Goal: Task Accomplishment & Management: Complete application form

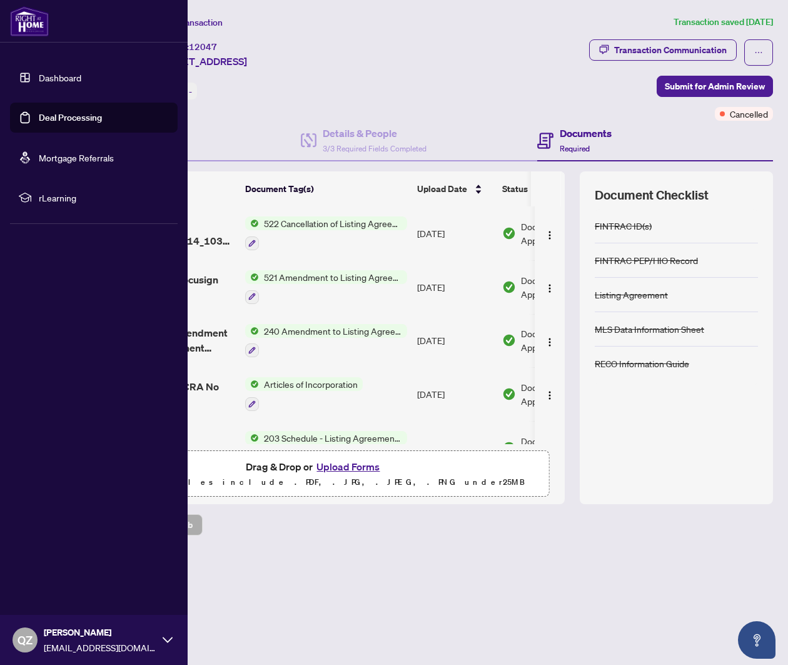
click at [51, 72] on link "Dashboard" at bounding box center [60, 77] width 43 height 11
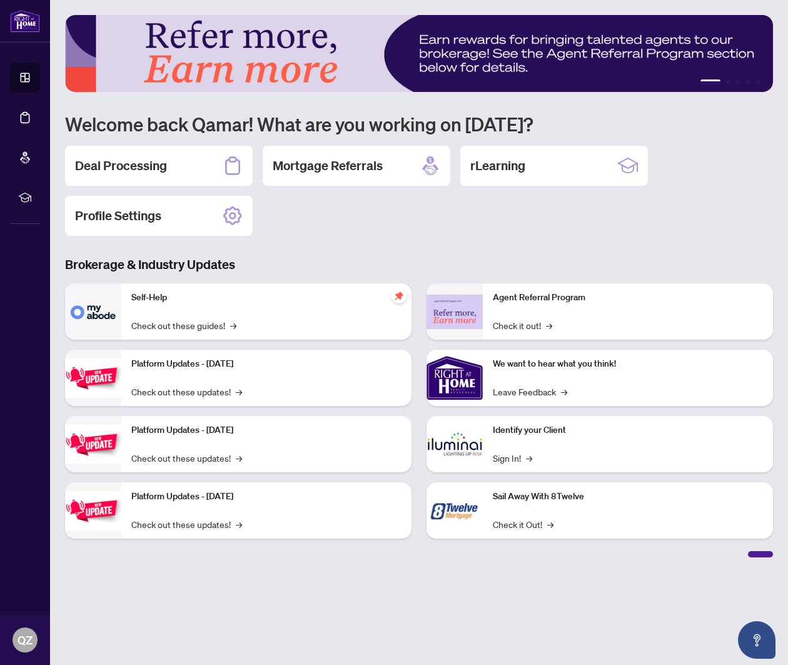
click at [166, 186] on div "Deal Processing Mortgage Referrals rLearning Profile Settings" at bounding box center [419, 191] width 708 height 90
click at [164, 170] on h2 "Deal Processing" at bounding box center [121, 166] width 92 height 18
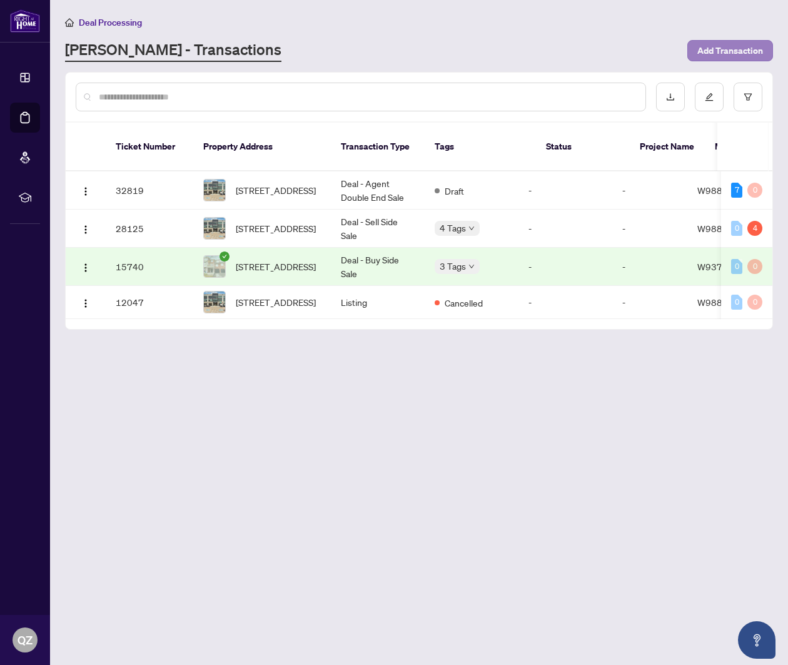
click at [725, 48] on span "Add Transaction" at bounding box center [731, 51] width 66 height 20
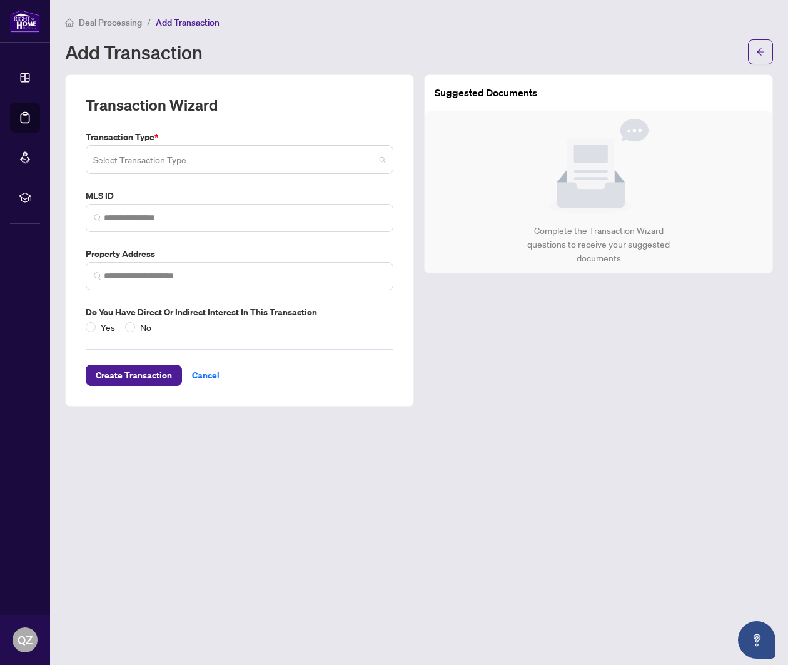
click at [286, 171] on input "search" at bounding box center [234, 162] width 282 height 28
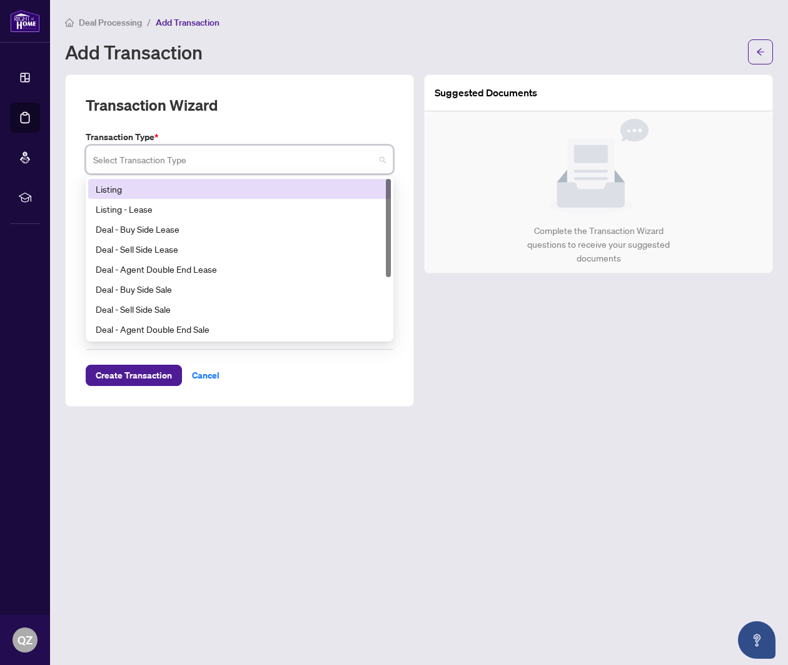
click at [236, 184] on div "Listing" at bounding box center [240, 189] width 288 height 14
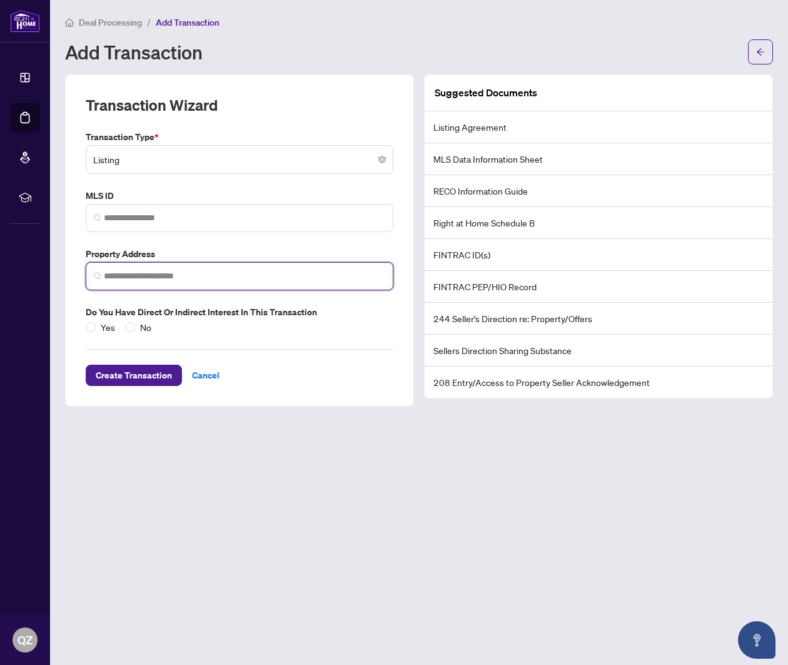
click at [196, 274] on input "search" at bounding box center [245, 276] width 282 height 13
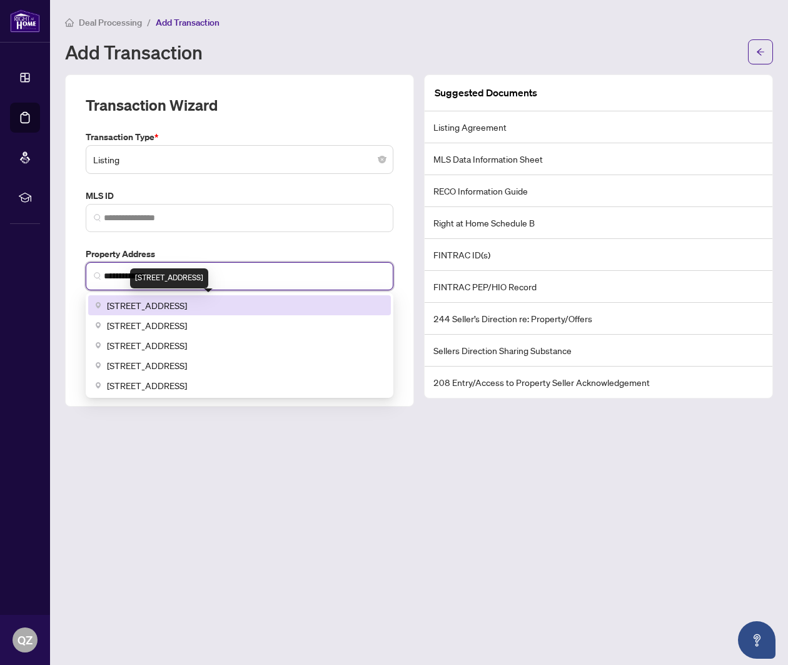
click at [187, 298] on span "[STREET_ADDRESS]" at bounding box center [147, 305] width 80 height 14
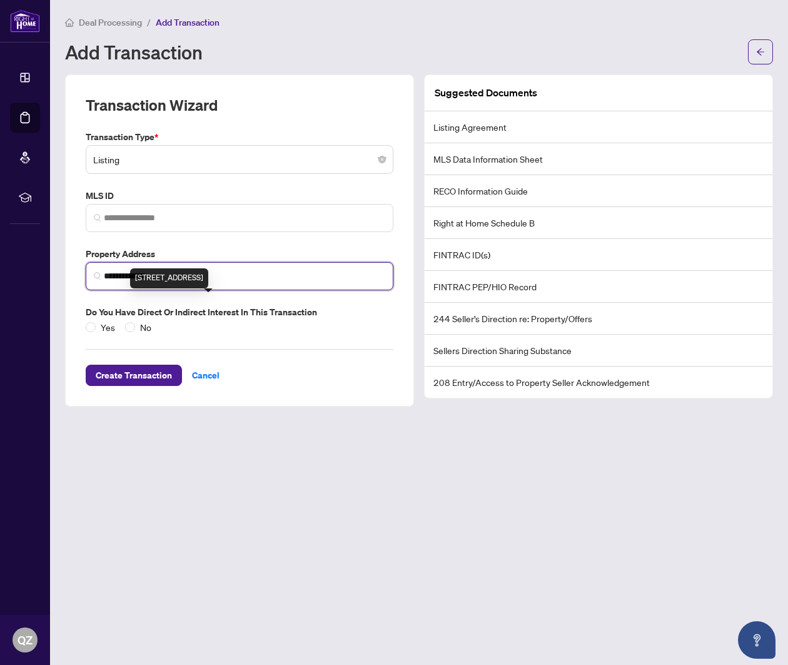
type input "**********"
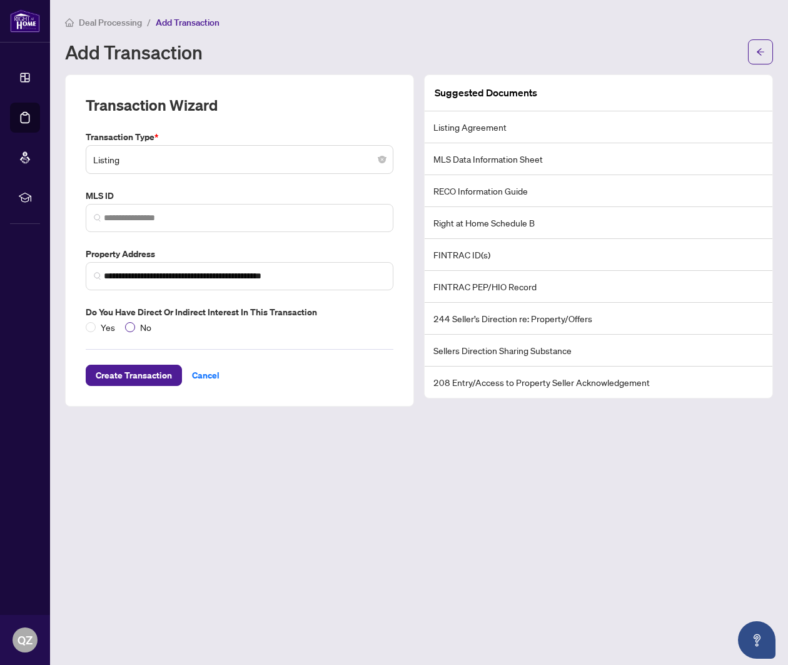
click at [137, 328] on span "No" at bounding box center [145, 327] width 21 height 14
click at [150, 379] on span "Create Transaction" at bounding box center [134, 375] width 76 height 20
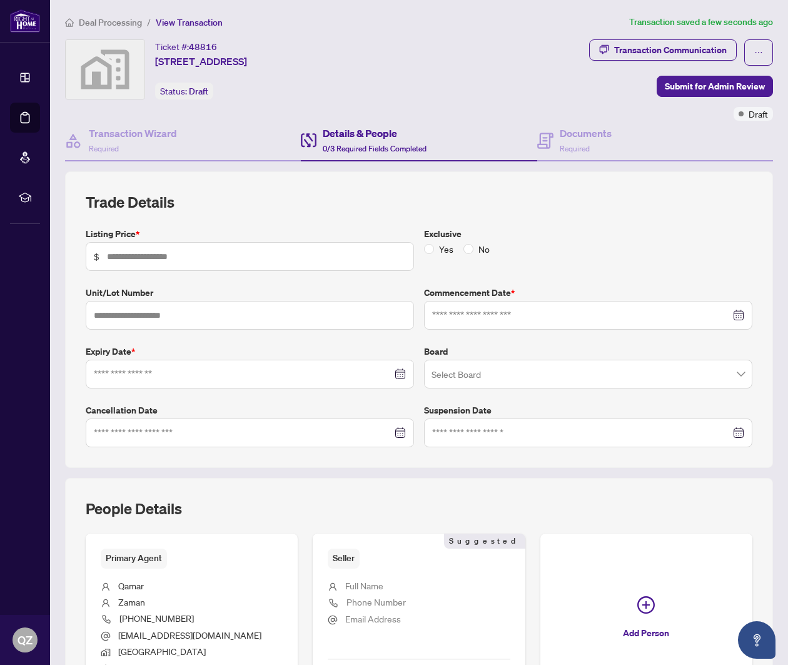
click at [220, 271] on div "Listing Price * $ Exclusive Yes No Unit/Lot Number Commencement Date * Expiry D…" at bounding box center [419, 337] width 677 height 220
click at [208, 255] on input "text" at bounding box center [256, 257] width 299 height 14
type input "*******"
click at [481, 250] on span "No" at bounding box center [484, 249] width 21 height 14
click at [480, 326] on div at bounding box center [588, 315] width 328 height 29
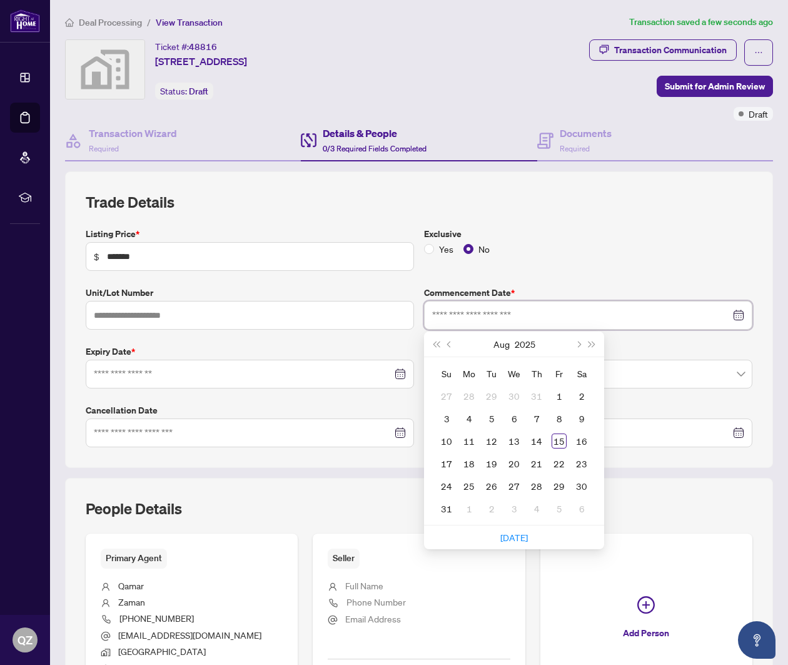
click at [484, 318] on input at bounding box center [581, 315] width 298 height 14
type input "**********"
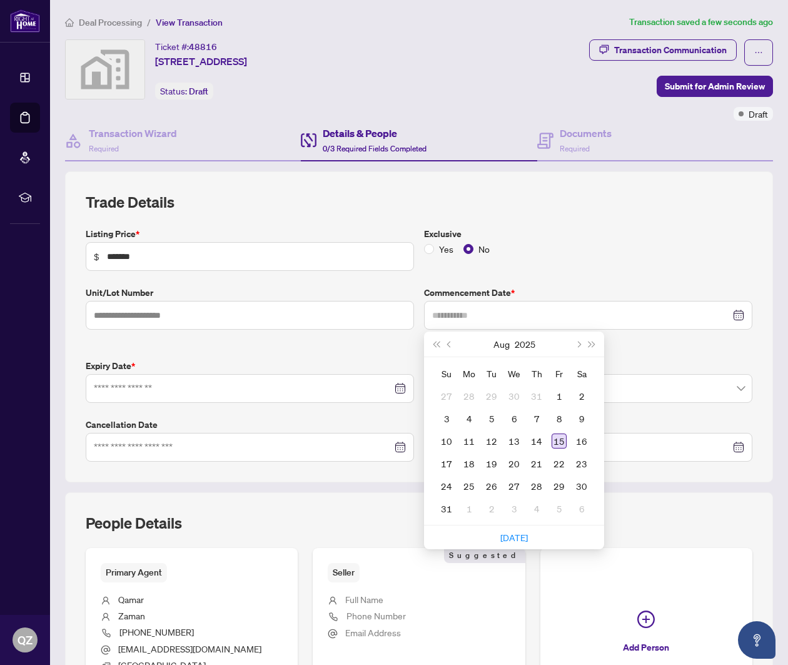
click at [564, 439] on div "15" at bounding box center [559, 441] width 15 height 15
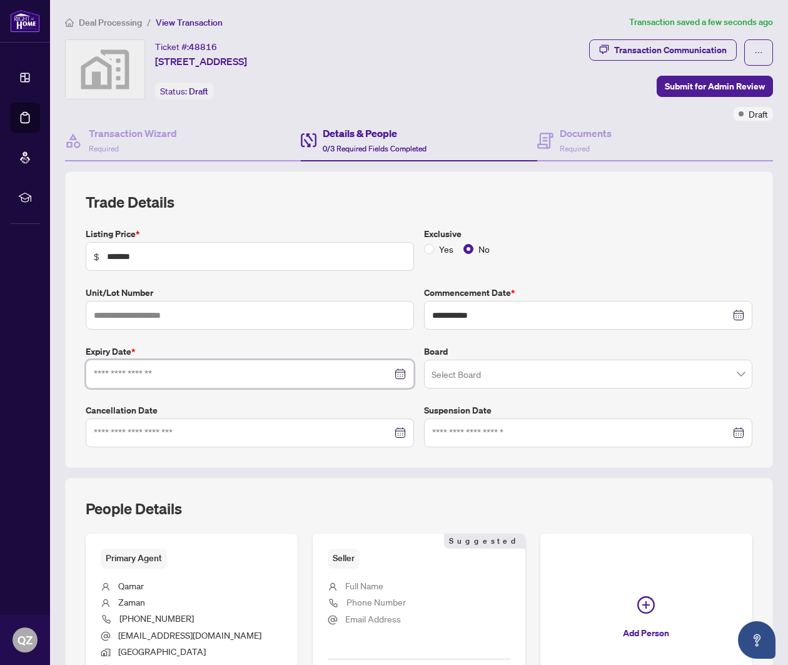
click at [344, 377] on input at bounding box center [243, 374] width 298 height 14
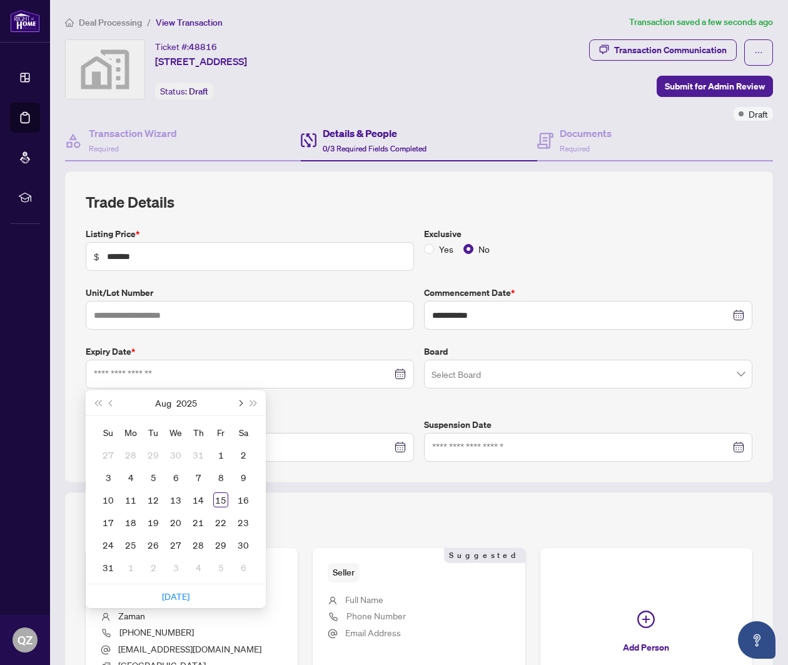
click at [243, 407] on button "Next month (PageDown)" at bounding box center [240, 402] width 14 height 25
click at [243, 405] on button "Next month (PageDown)" at bounding box center [240, 402] width 14 height 25
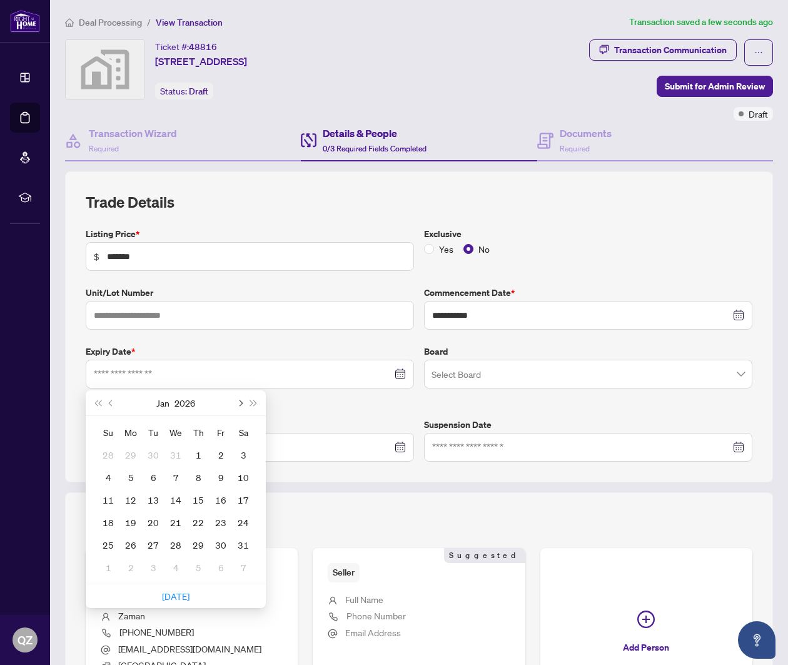
click at [243, 405] on button "Next month (PageDown)" at bounding box center [240, 402] width 14 height 25
click at [217, 492] on div "20" at bounding box center [220, 499] width 15 height 15
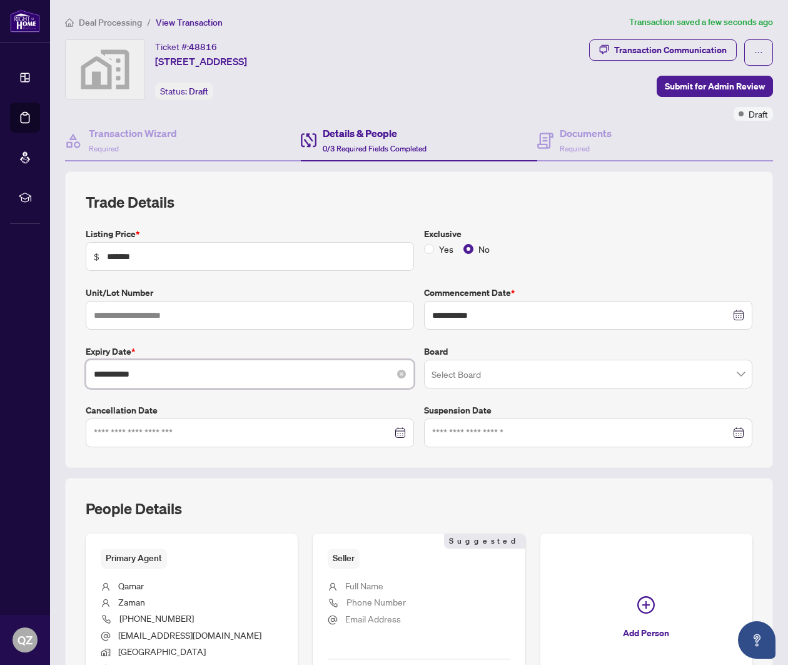
click at [245, 372] on input "**********" at bounding box center [243, 374] width 298 height 14
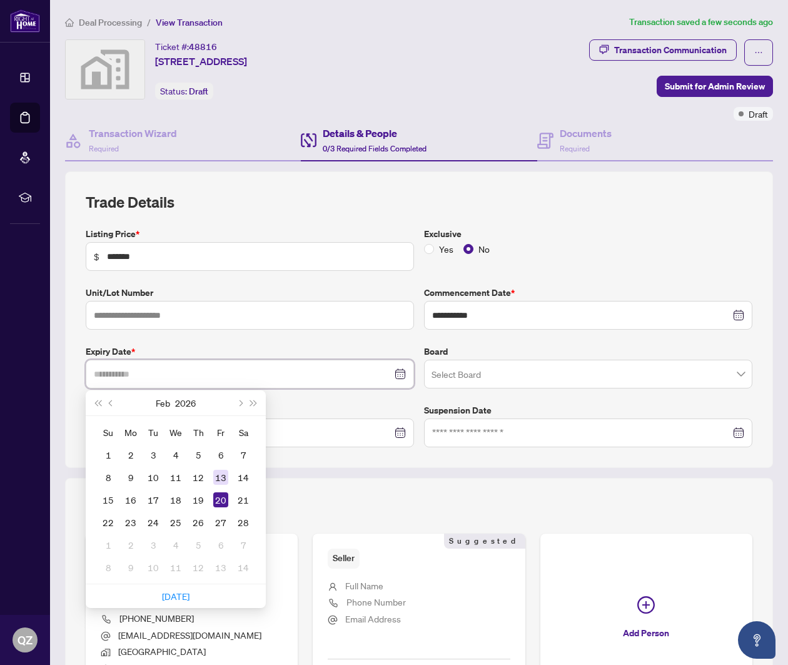
type input "**********"
click at [227, 475] on div "13" at bounding box center [220, 477] width 15 height 15
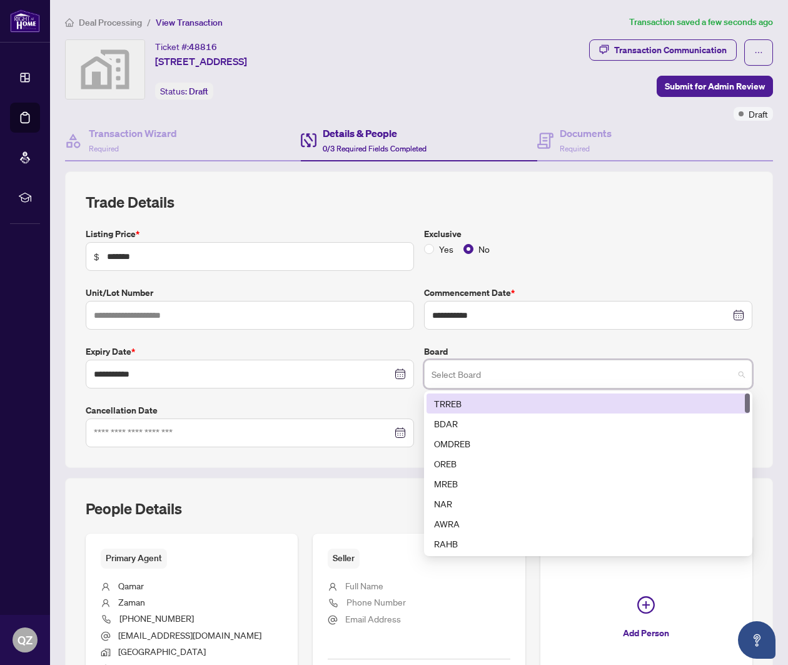
click at [492, 380] on input "search" at bounding box center [583, 376] width 302 height 28
click at [487, 400] on div "TRREB" at bounding box center [588, 404] width 308 height 14
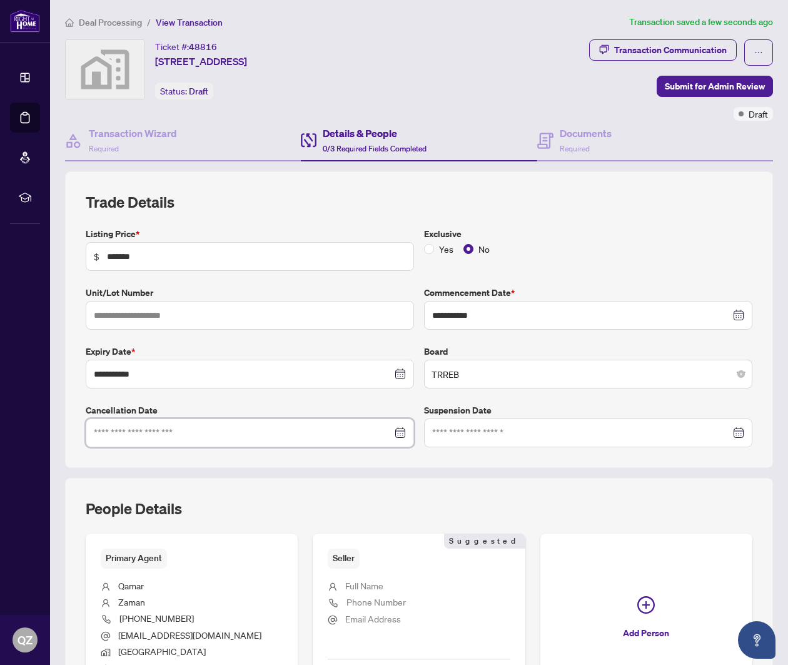
click at [319, 435] on input at bounding box center [243, 433] width 298 height 14
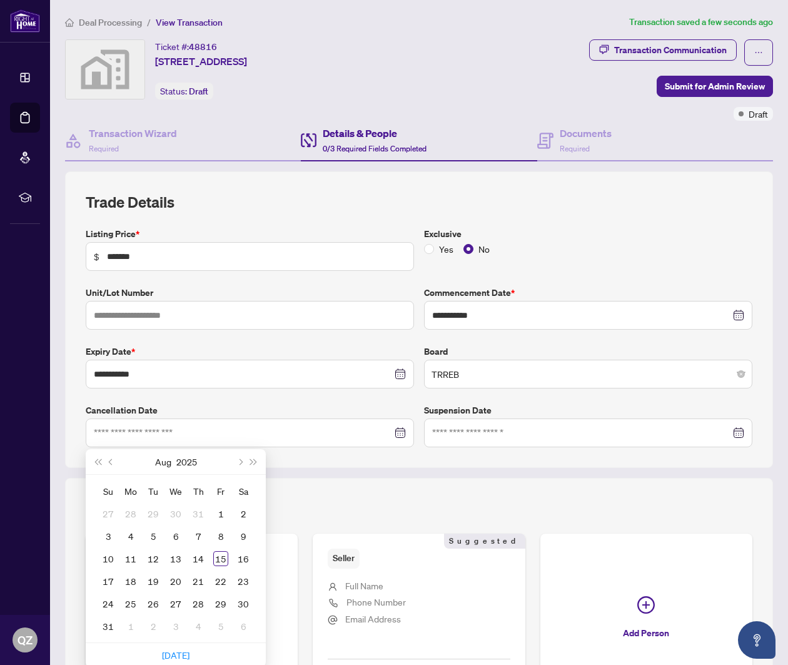
click at [346, 400] on div "**********" at bounding box center [419, 337] width 677 height 220
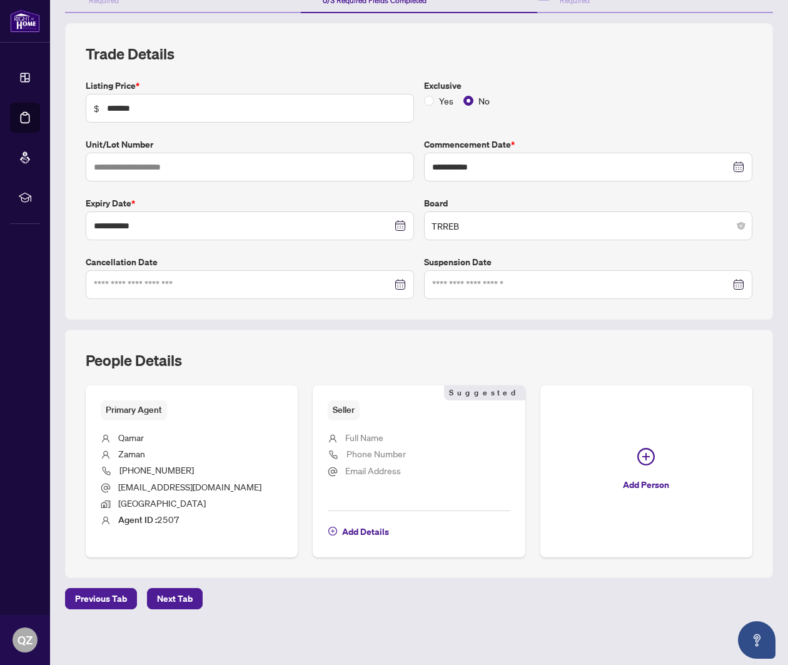
scroll to position [148, 0]
click at [350, 526] on span "Add Details" at bounding box center [365, 532] width 47 height 20
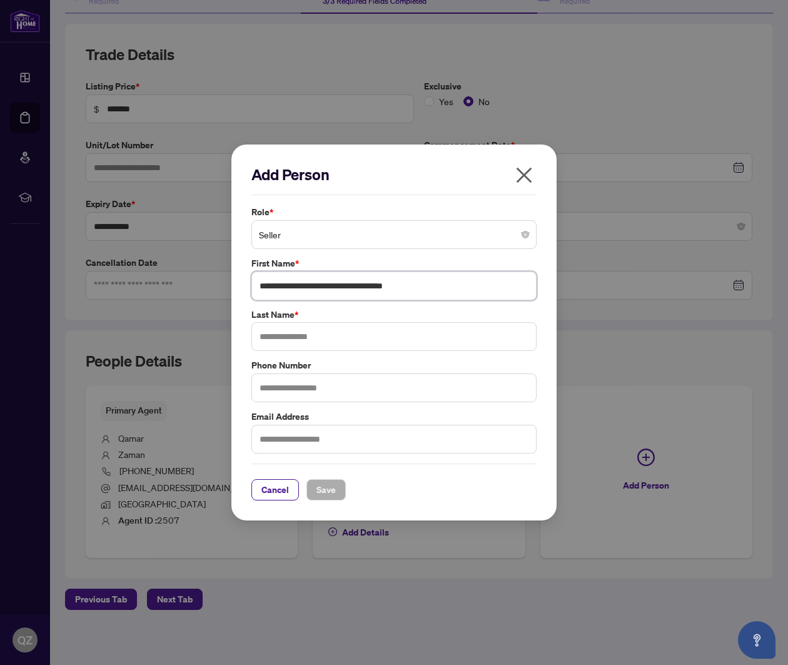
click at [438, 283] on input "**********" at bounding box center [394, 286] width 285 height 29
drag, startPoint x: 443, startPoint y: 283, endPoint x: 218, endPoint y: 276, distance: 225.3
click at [218, 276] on div "**********" at bounding box center [394, 332] width 788 height 665
paste input "*********"
click at [468, 368] on label "Phone Number" at bounding box center [394, 366] width 285 height 14
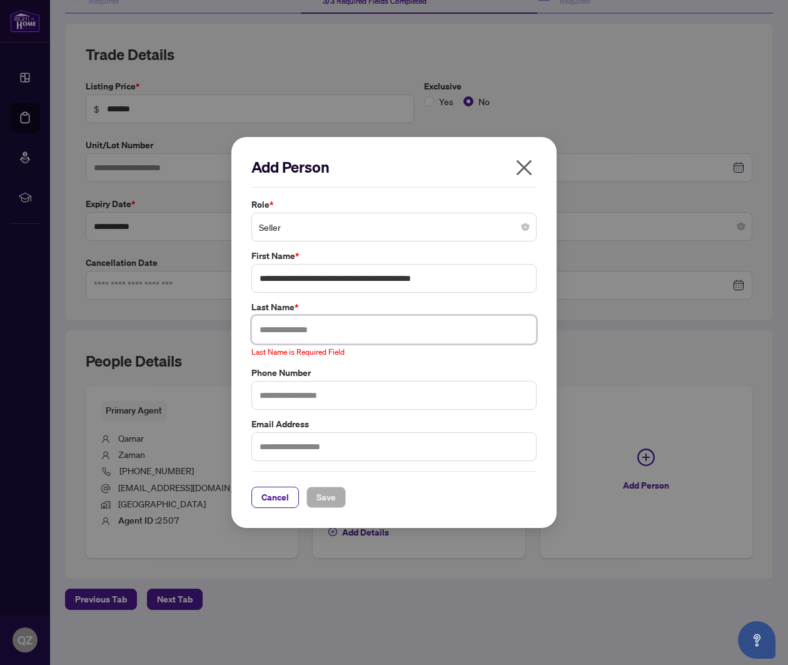
click at [455, 333] on input "text" at bounding box center [394, 329] width 285 height 29
drag, startPoint x: 362, startPoint y: 281, endPoint x: 496, endPoint y: 283, distance: 133.9
click at [496, 283] on input "**********" at bounding box center [394, 278] width 285 height 29
type input "**********"
click at [465, 333] on input "text" at bounding box center [394, 329] width 285 height 29
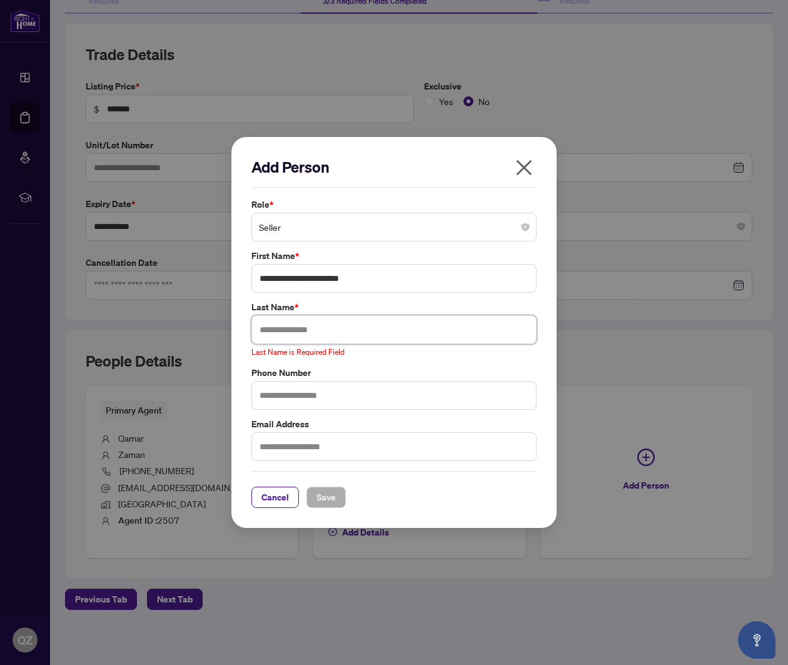
paste input "**********"
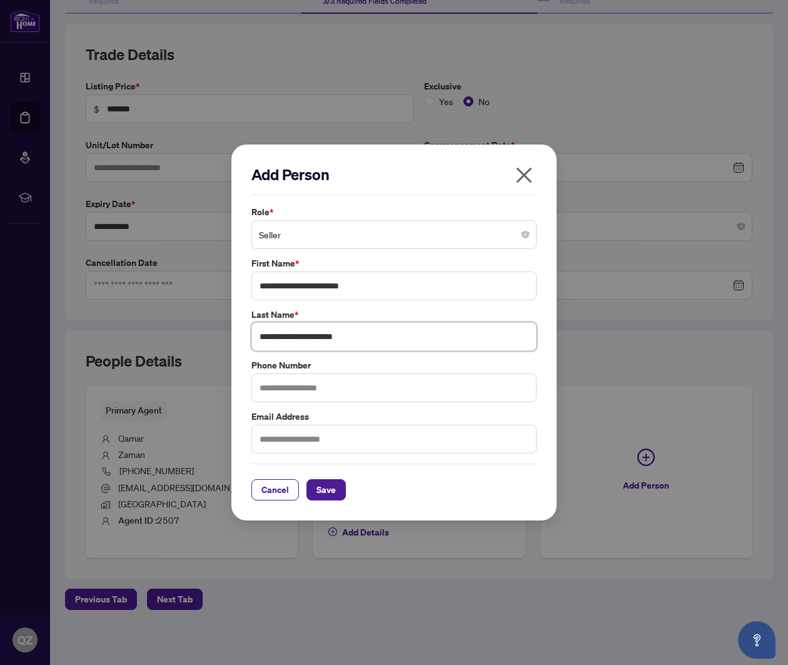
type input "**********"
click at [325, 489] on span "Save" at bounding box center [326, 490] width 19 height 20
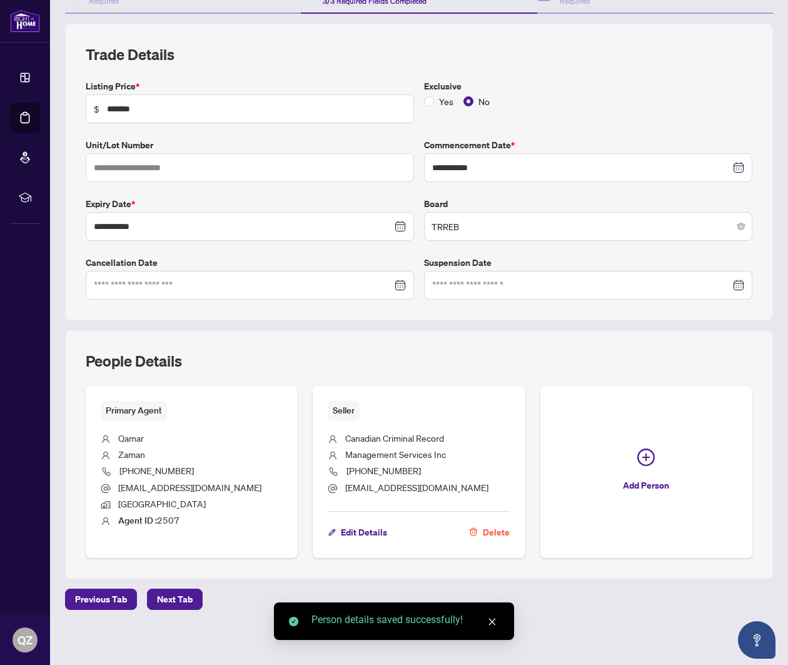
scroll to position [0, 0]
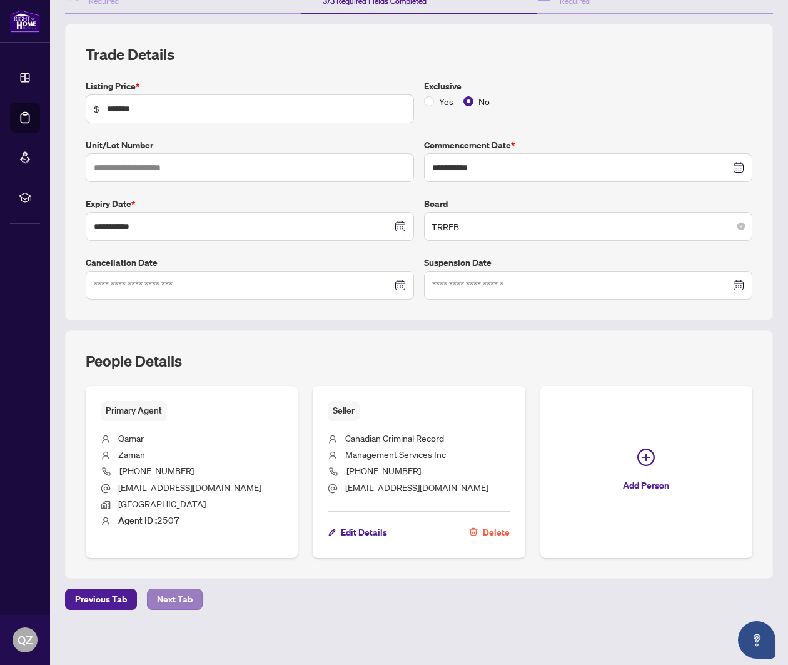
click at [165, 595] on span "Next Tab" at bounding box center [175, 599] width 36 height 20
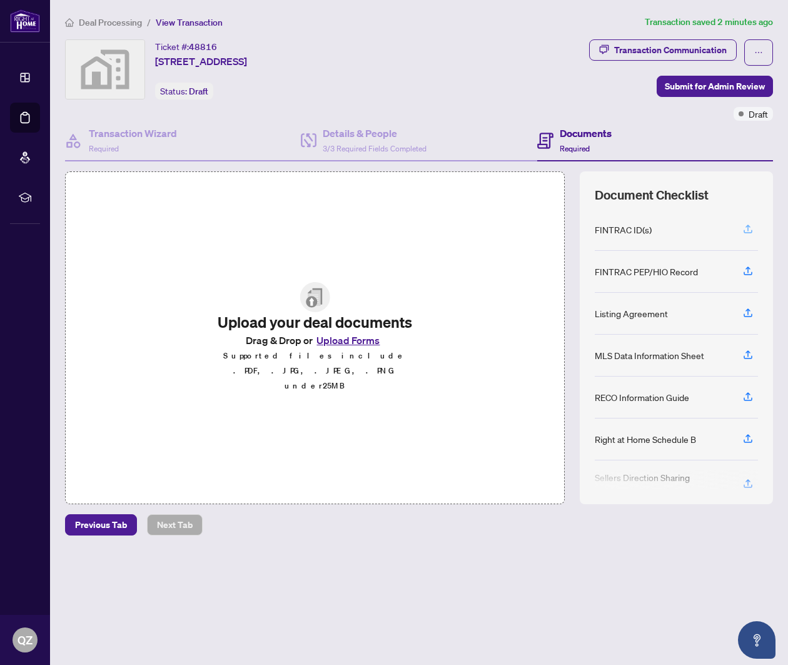
click at [749, 231] on icon "button" at bounding box center [748, 228] width 11 height 11
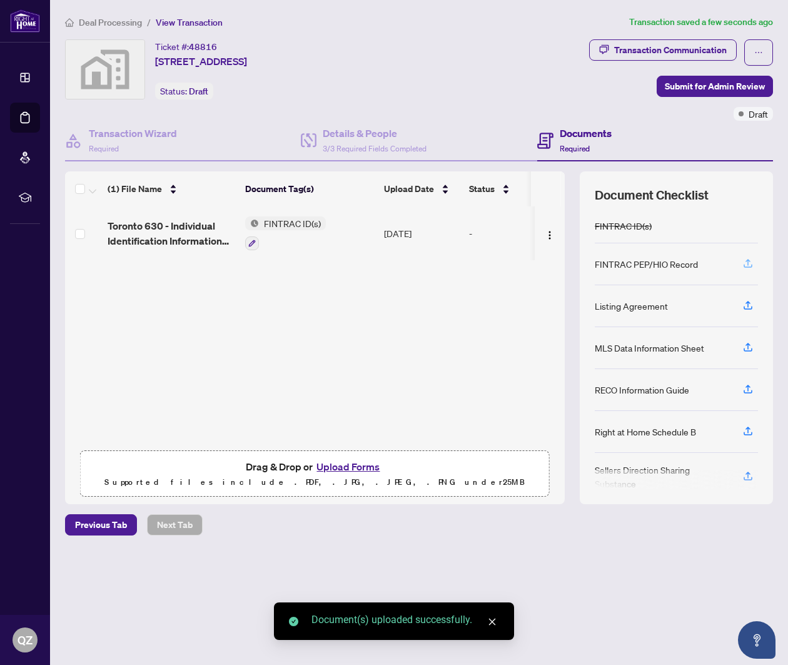
click at [750, 263] on icon "button" at bounding box center [748, 263] width 11 height 11
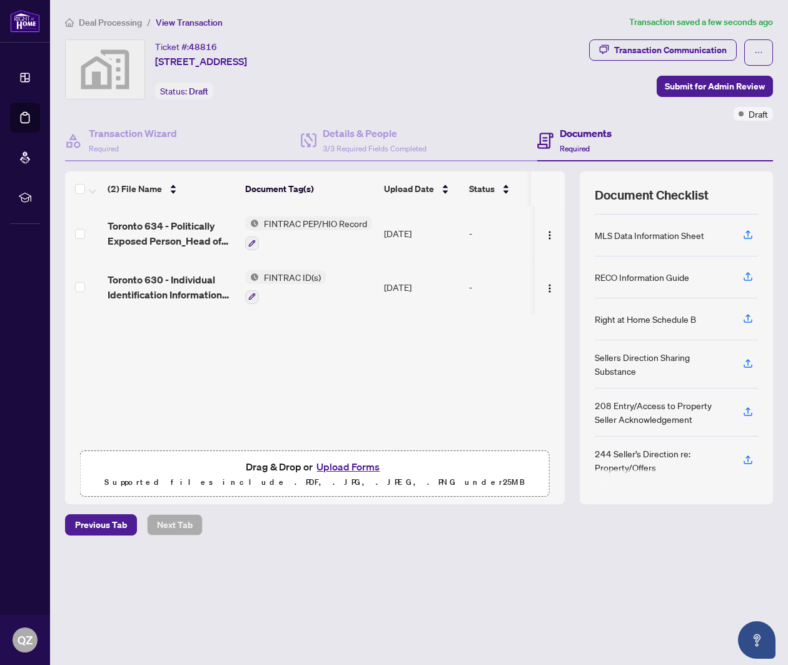
scroll to position [105, 0]
click at [351, 466] on button "Upload Forms" at bounding box center [348, 467] width 71 height 16
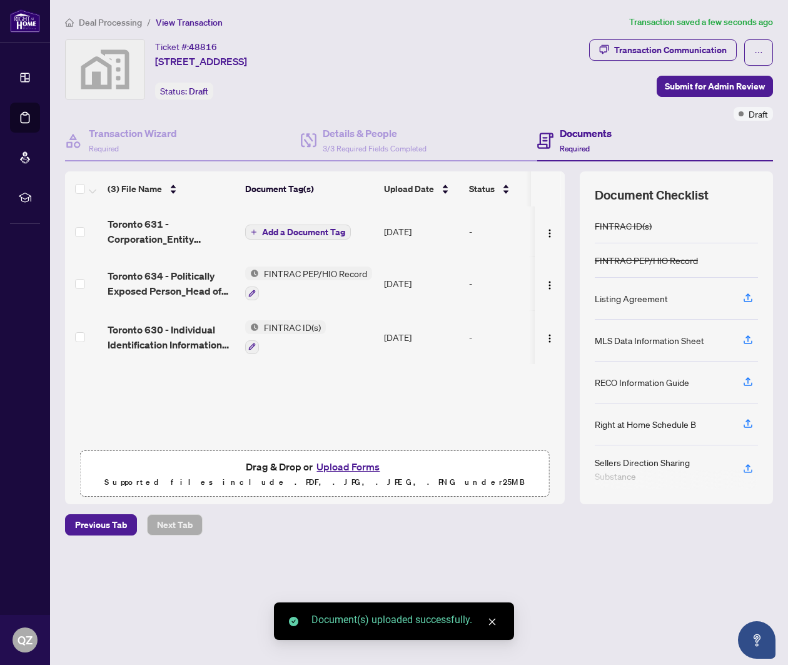
click at [352, 469] on button "Upload Forms" at bounding box center [348, 467] width 71 height 16
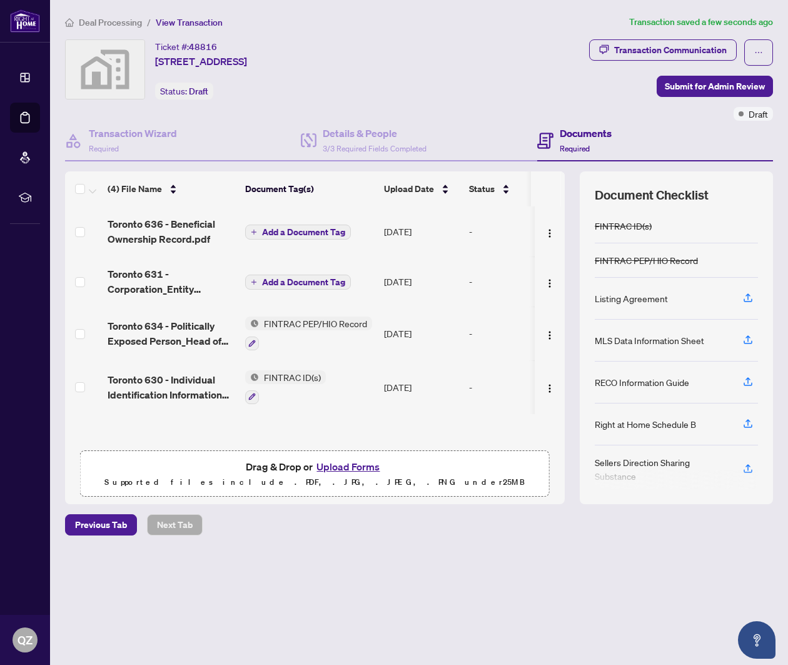
scroll to position [0, 0]
click at [317, 287] on span "Add a Document Tag" at bounding box center [303, 282] width 83 height 9
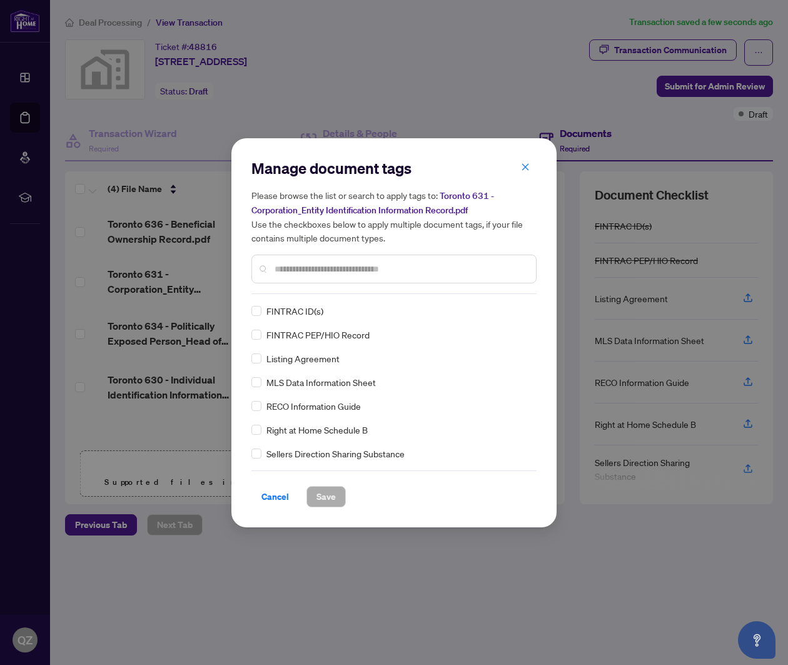
click at [316, 292] on div "Manage document tags Please browse the list or search to apply tags to: Toronto…" at bounding box center [394, 226] width 285 height 136
click at [315, 278] on div at bounding box center [394, 269] width 285 height 29
click at [315, 270] on input "text" at bounding box center [401, 269] width 252 height 14
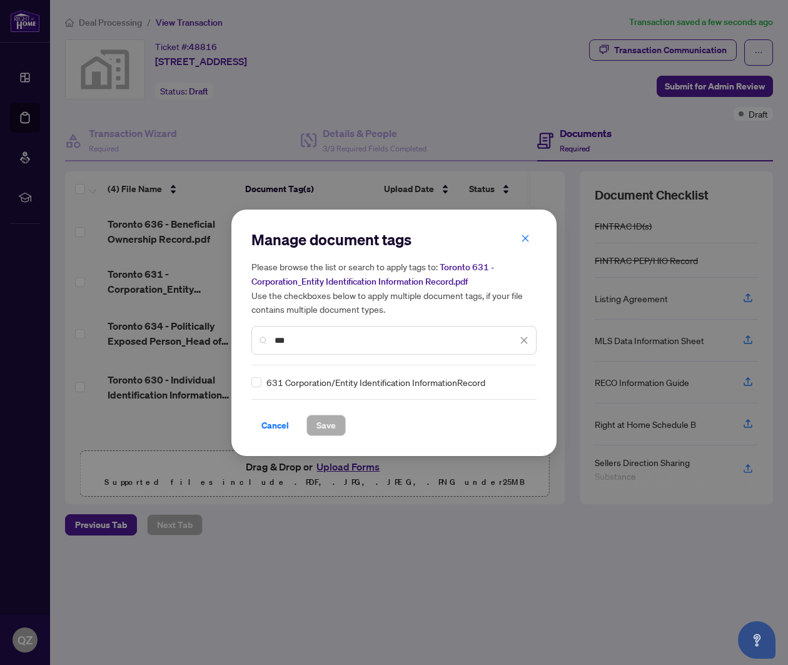
type input "***"
click at [325, 381] on span "631 Corporation/Entity Identification InformationRecord" at bounding box center [376, 382] width 219 height 14
click at [318, 419] on span "Save" at bounding box center [326, 425] width 19 height 20
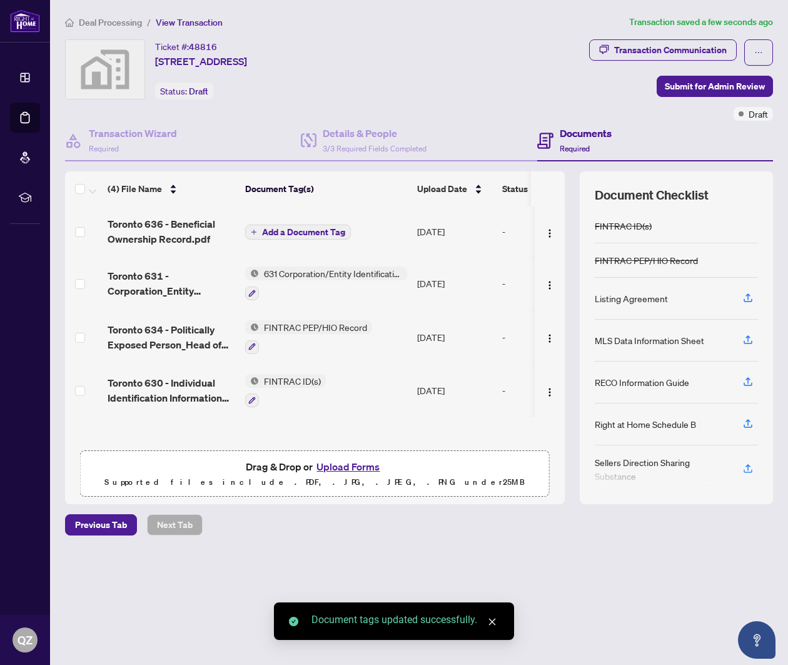
click at [314, 232] on span "Add a Document Tag" at bounding box center [303, 232] width 83 height 9
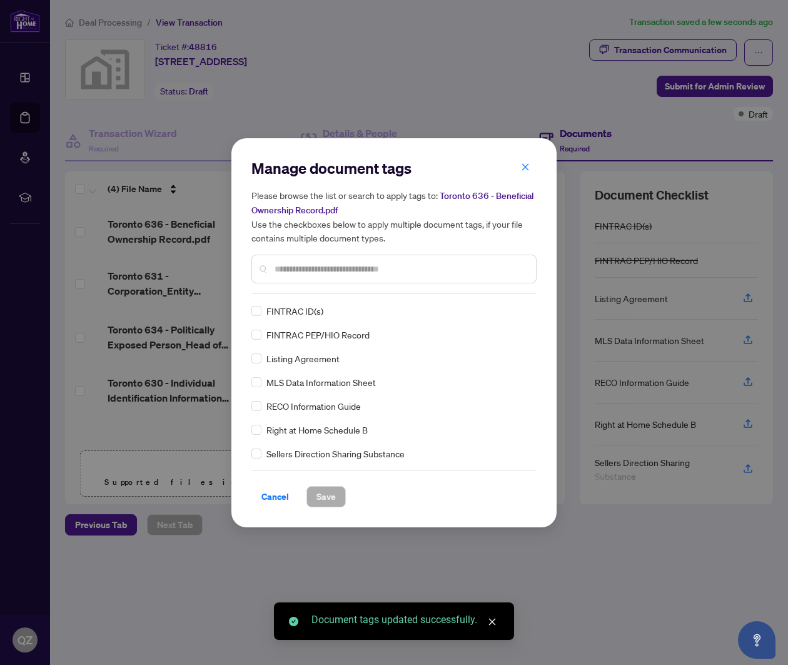
click at [316, 297] on div "Manage document tags Please browse the list or search to apply tags to: Toronto…" at bounding box center [394, 332] width 285 height 349
click at [322, 277] on div at bounding box center [394, 269] width 285 height 29
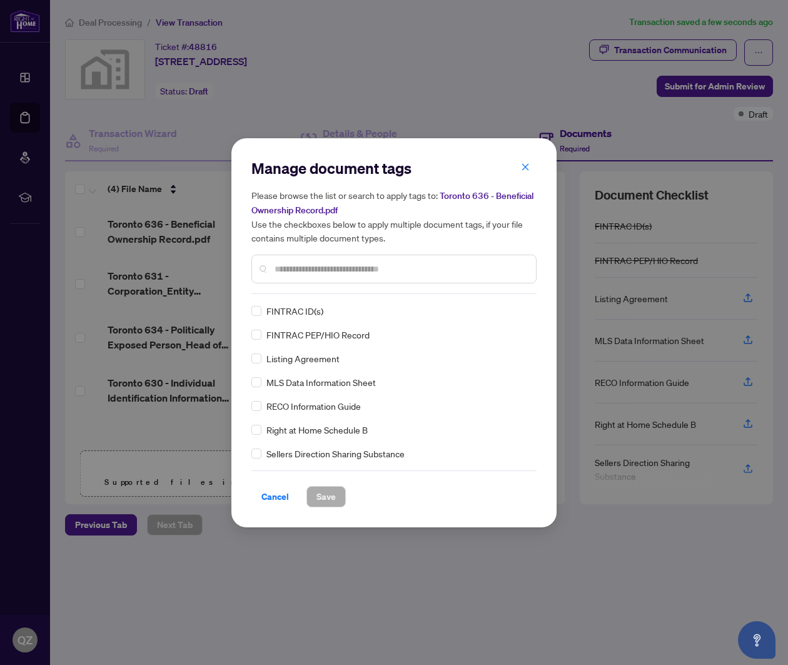
click at [318, 270] on input "text" at bounding box center [401, 269] width 252 height 14
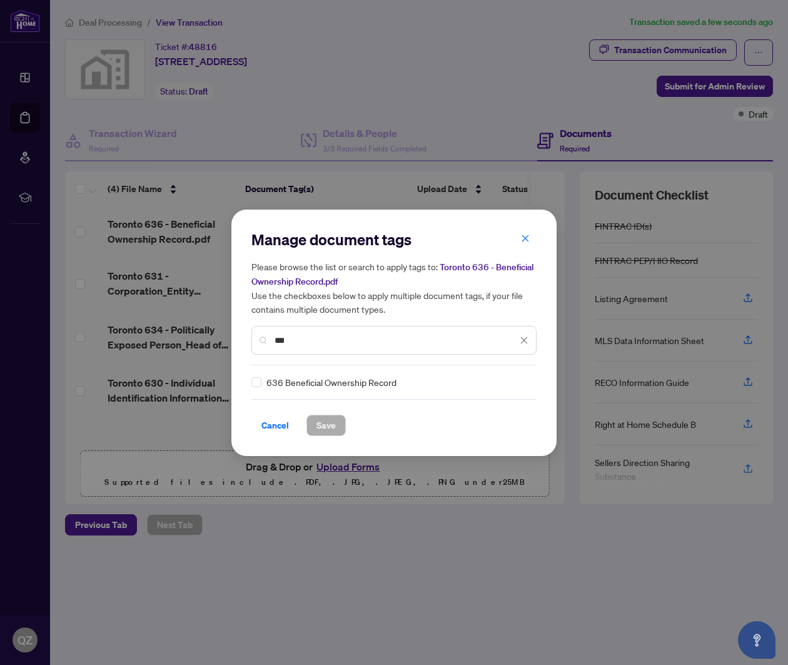
type input "***"
click at [273, 385] on span "636 Beneficial Ownership Record" at bounding box center [332, 382] width 130 height 14
click at [255, 384] on span at bounding box center [257, 382] width 10 height 10
click at [324, 430] on span "Save" at bounding box center [326, 425] width 19 height 20
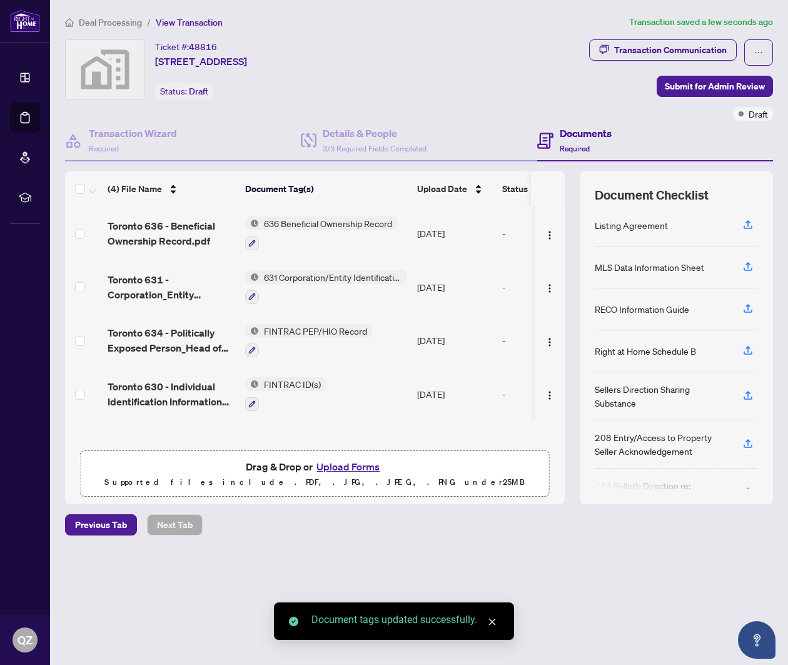
scroll to position [74, 0]
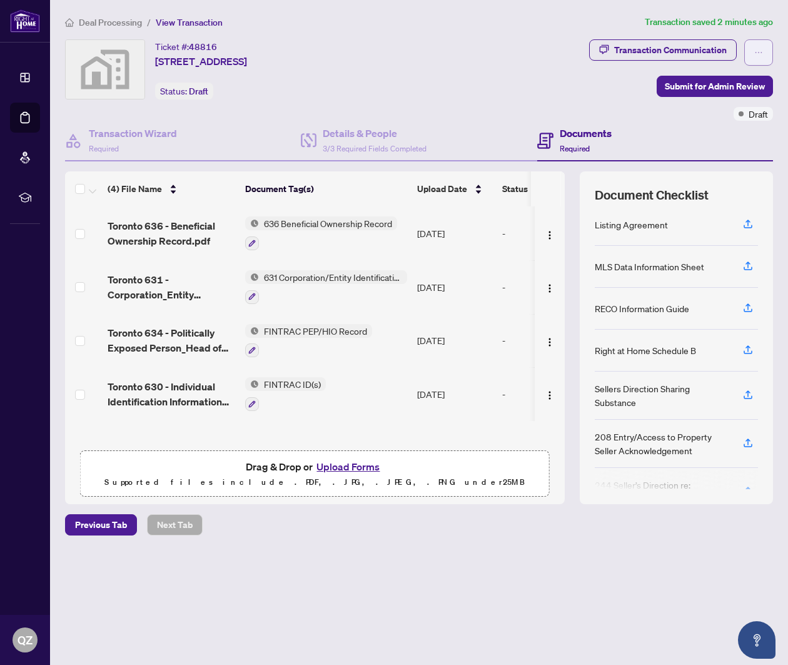
click at [758, 49] on icon "ellipsis" at bounding box center [759, 52] width 9 height 9
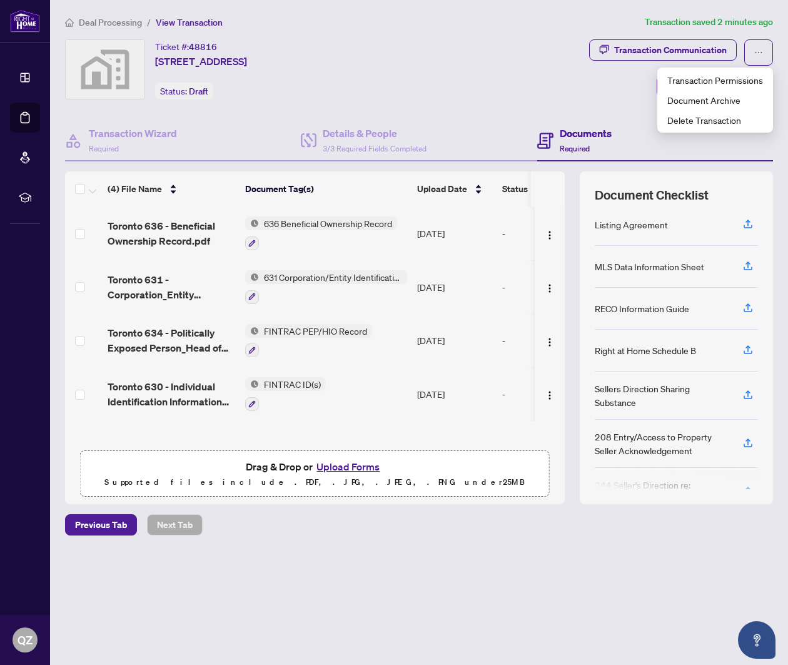
click at [543, 74] on div "Transaction Communication Submit for Admin Review Draft" at bounding box center [597, 79] width 353 height 81
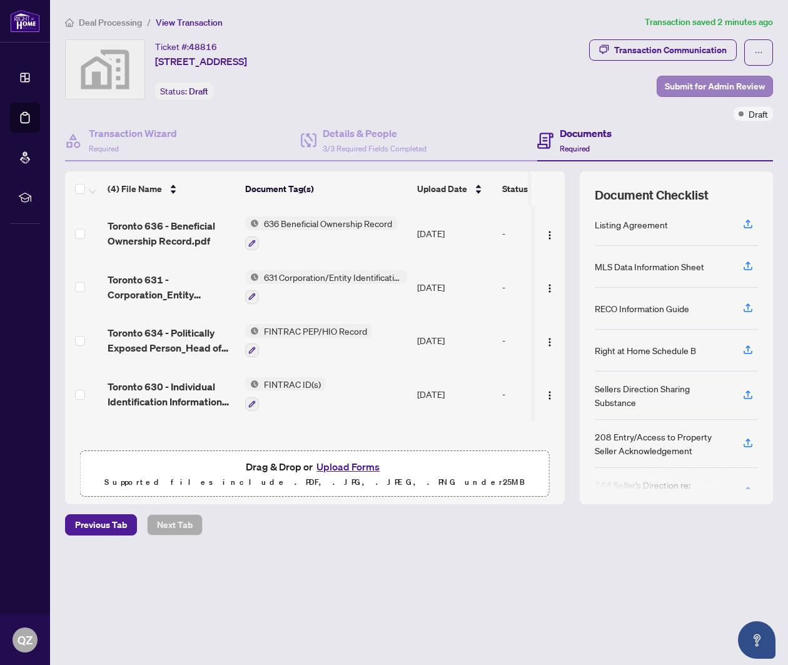
scroll to position [0, 0]
click at [693, 83] on span "Submit for Admin Review" at bounding box center [715, 86] width 100 height 20
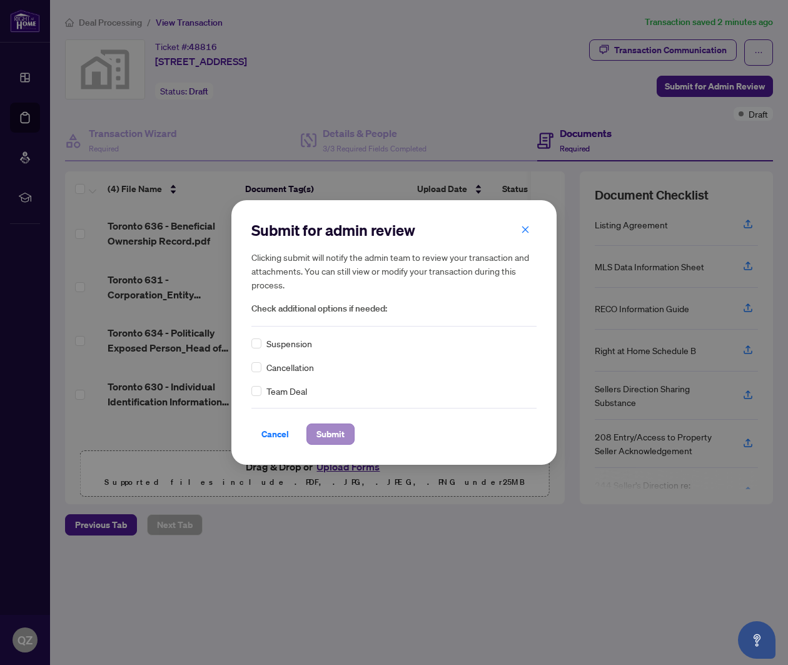
click at [329, 434] on span "Submit" at bounding box center [331, 434] width 28 height 20
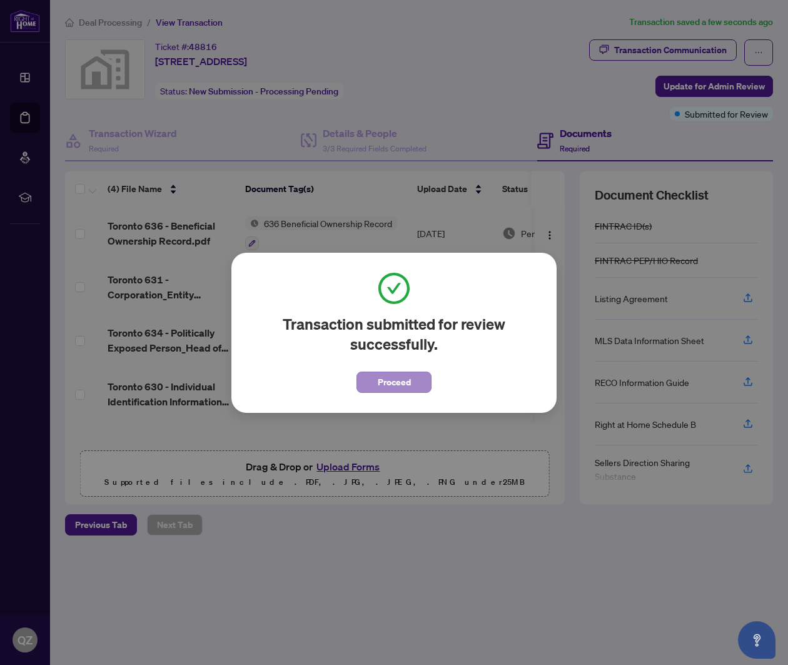
click at [385, 385] on span "Proceed" at bounding box center [394, 382] width 33 height 20
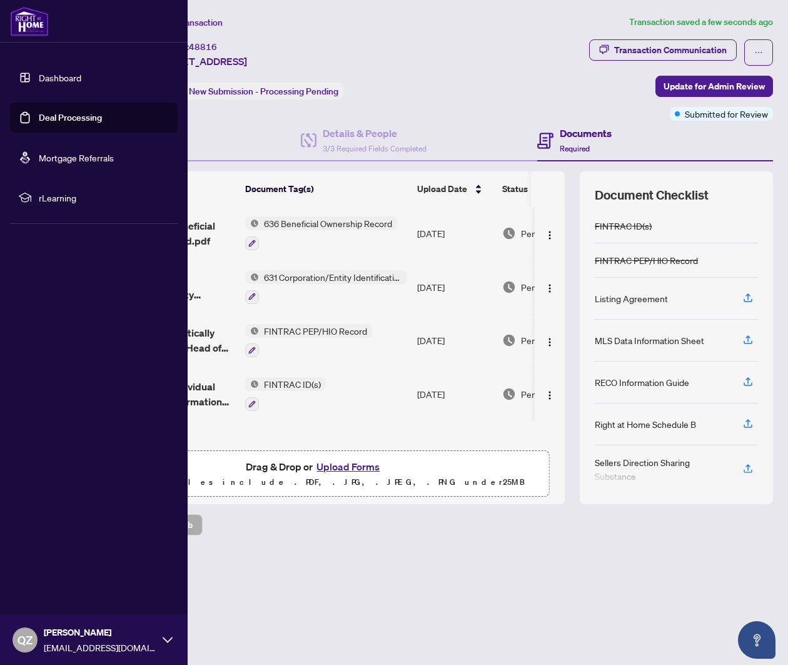
click at [39, 72] on link "Dashboard" at bounding box center [60, 77] width 43 height 11
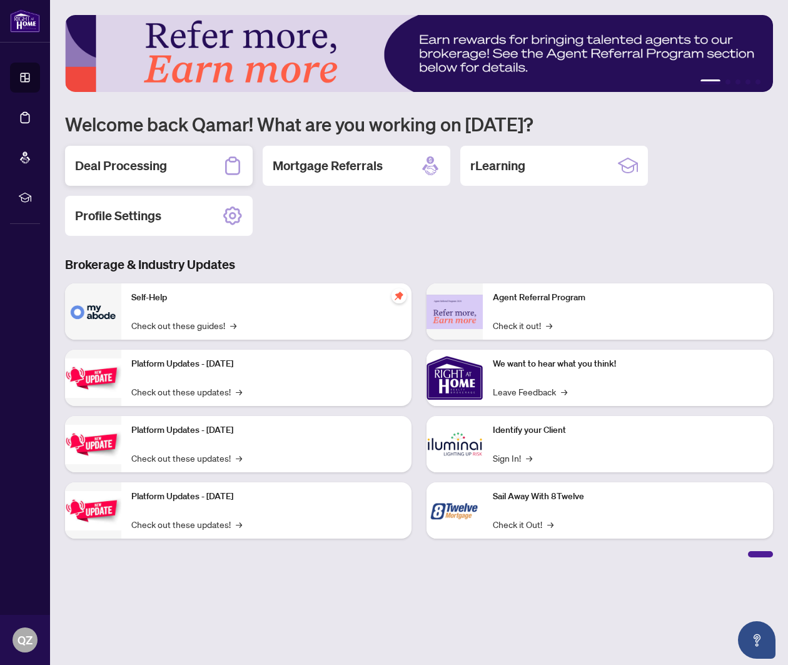
click at [149, 183] on div "Deal Processing" at bounding box center [159, 166] width 188 height 40
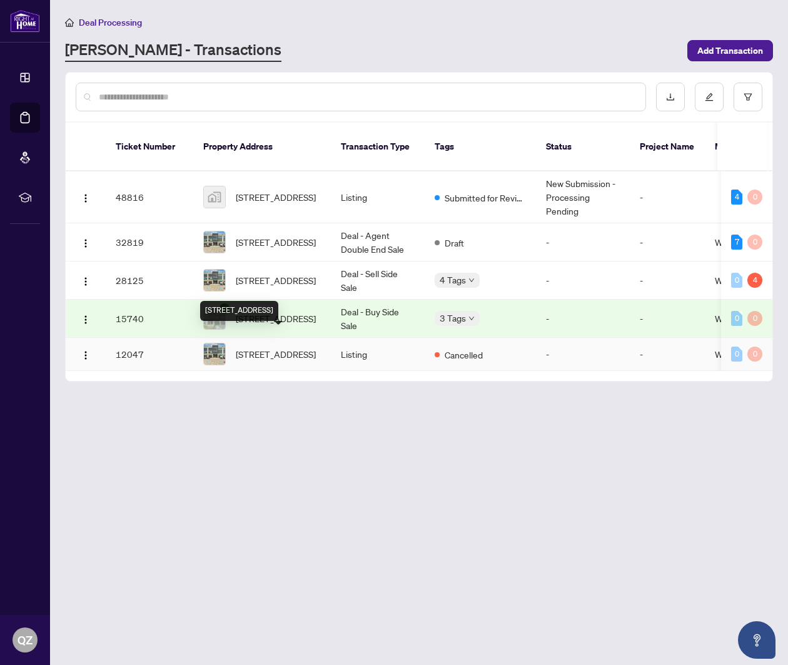
click at [297, 352] on span "[STREET_ADDRESS]" at bounding box center [276, 354] width 80 height 14
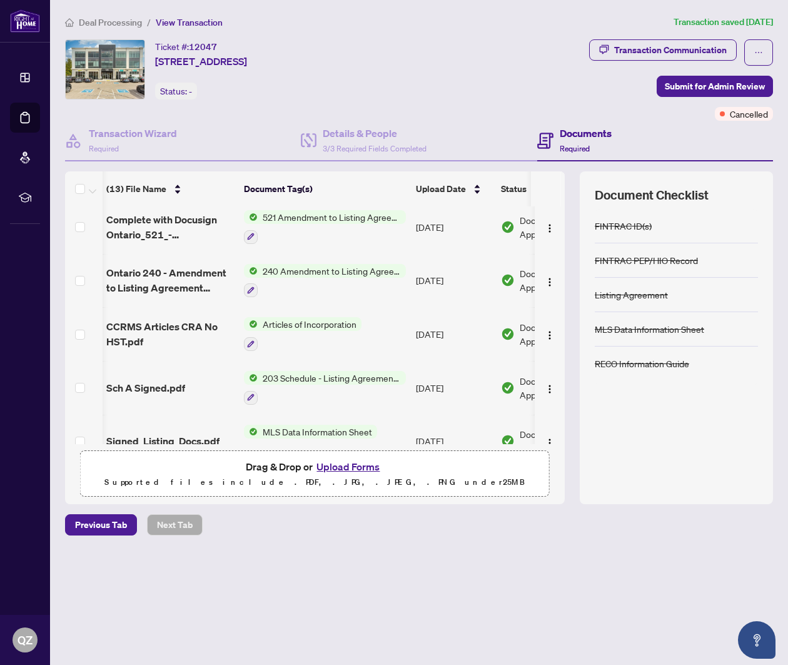
scroll to position [61, 1]
click at [181, 349] on span "CCRMS Articles CRA No HST.pdf" at bounding box center [170, 333] width 128 height 30
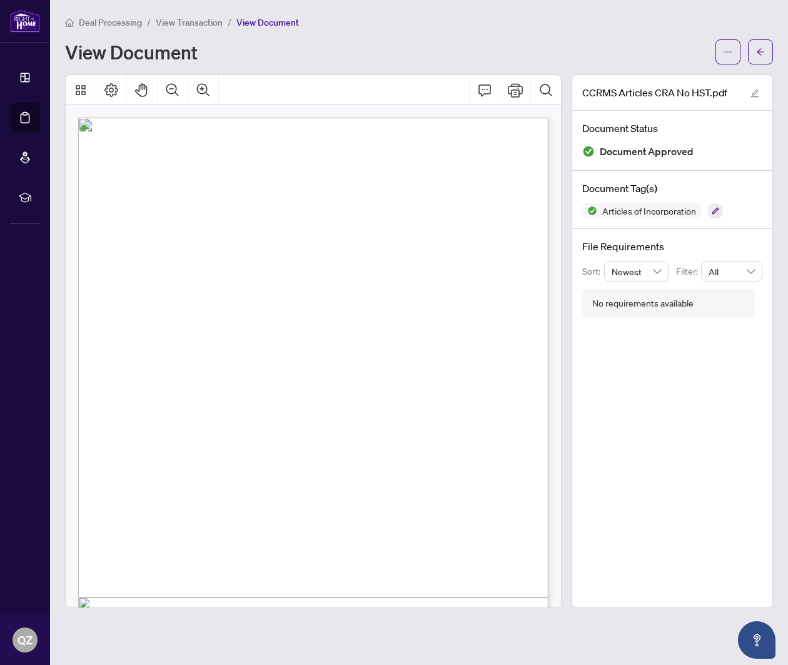
scroll to position [-1, 0]
